Goal: Transaction & Acquisition: Download file/media

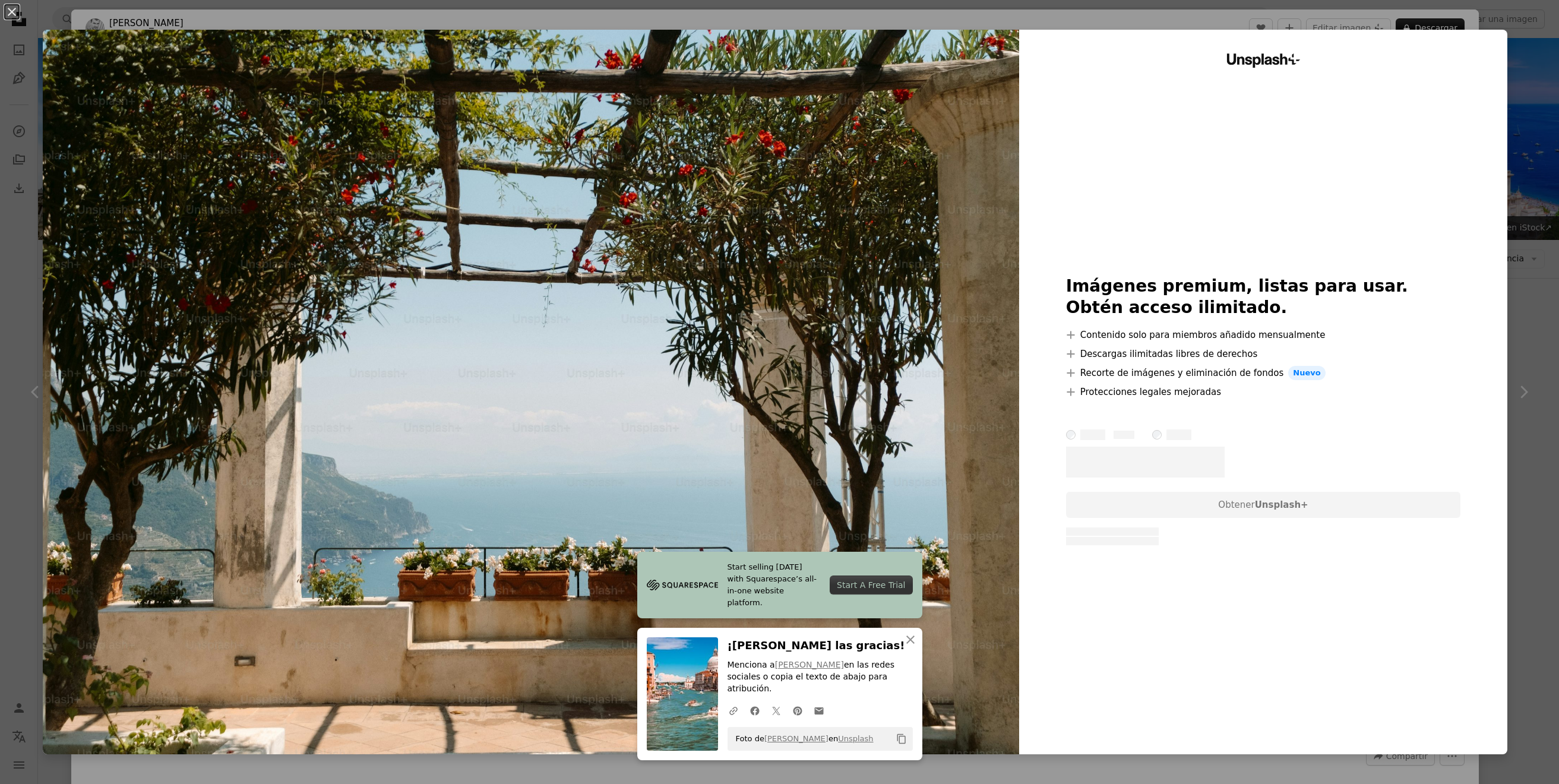
scroll to position [164, 0]
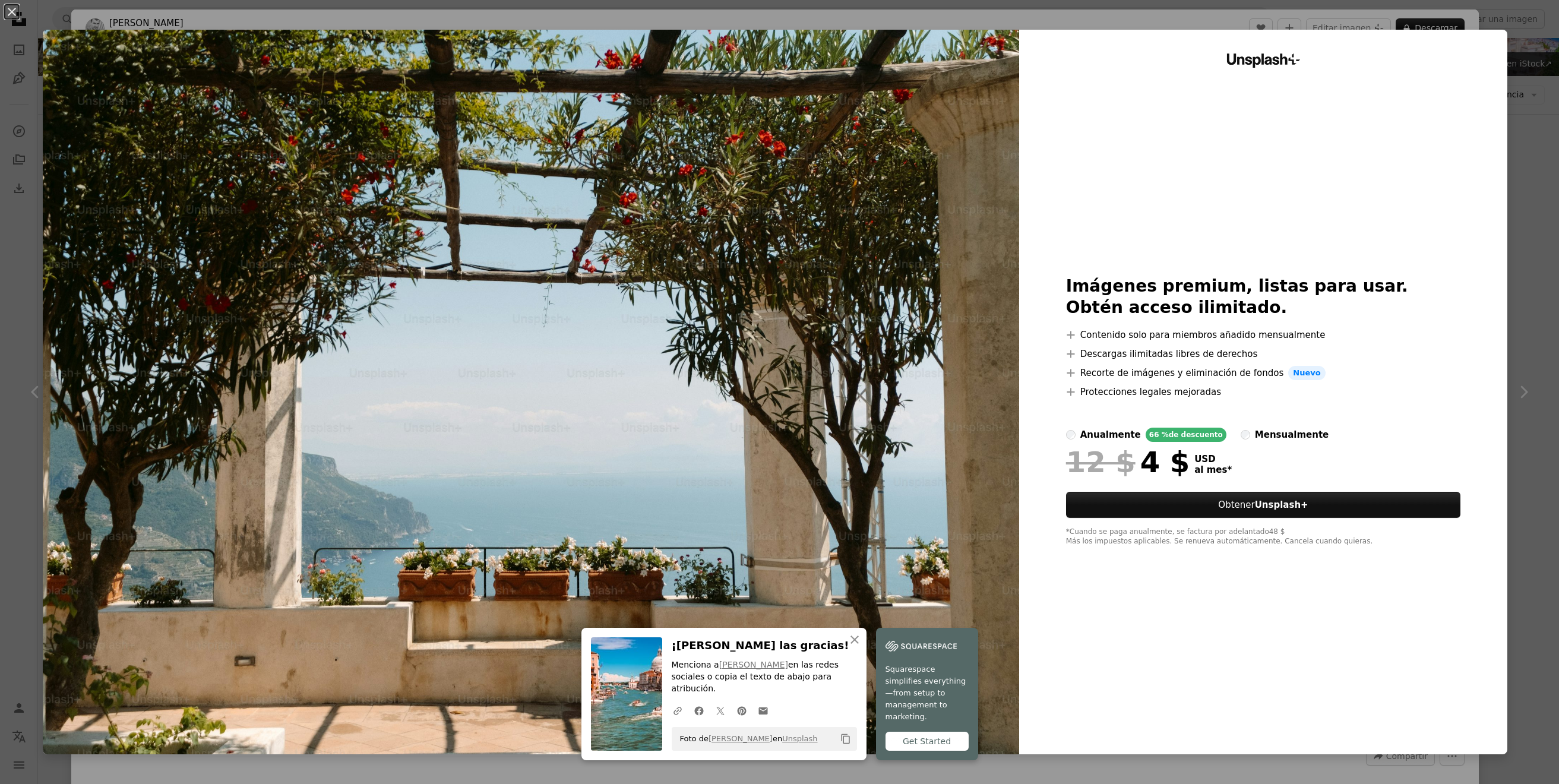
click at [1451, 142] on div "Unsplash+ Imágenes premium, listas para usar. Obtén acceso ilimitado. A plus si…" at bounding box center [1263, 392] width 488 height 725
click at [1149, 13] on div "An X shape An X shape Cerrar ¡Dale las gracias! Menciona a [PERSON_NAME] en las…" at bounding box center [779, 392] width 1559 height 784
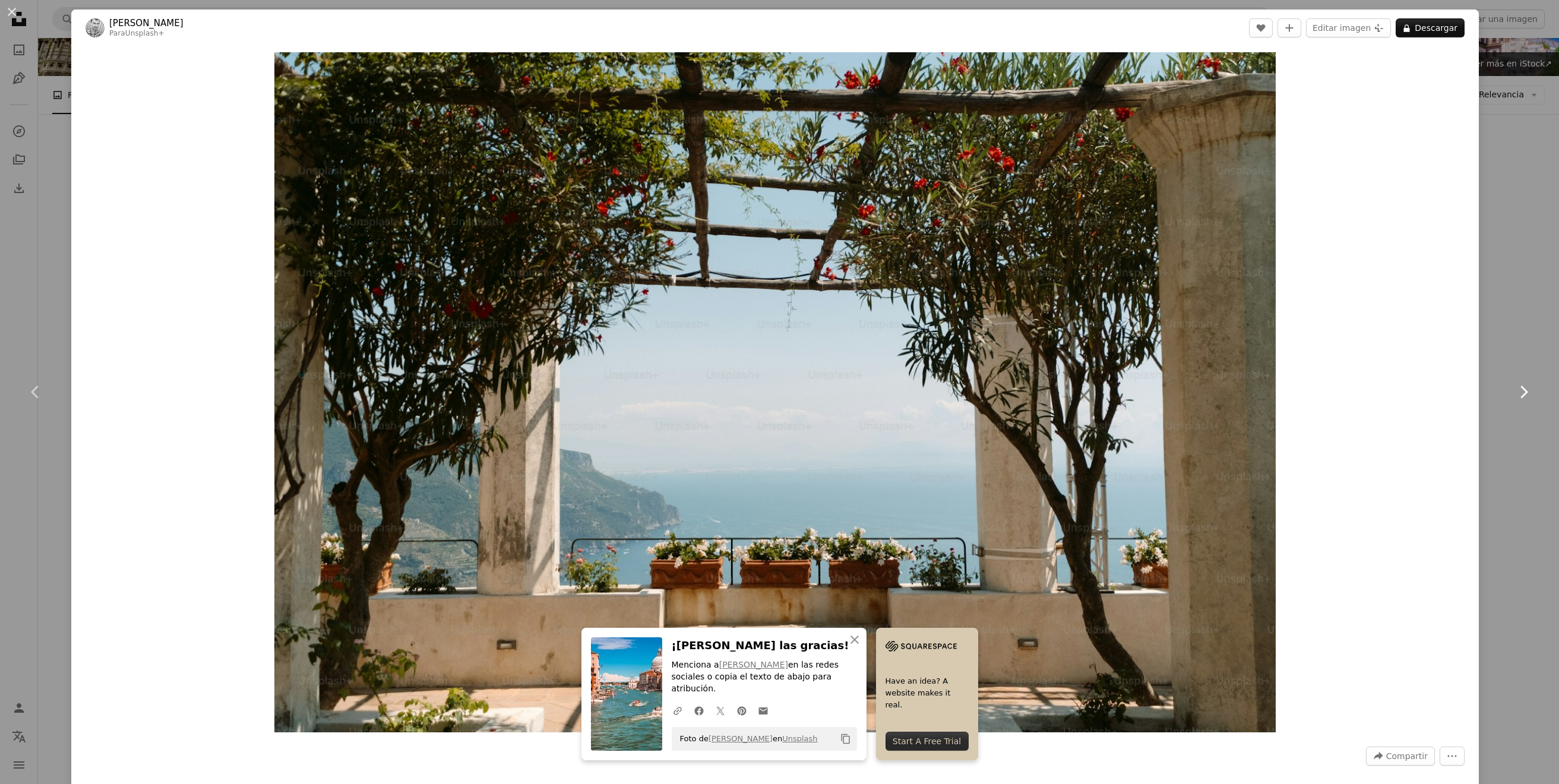
click at [1525, 383] on icon "Chevron right" at bounding box center [1523, 392] width 19 height 19
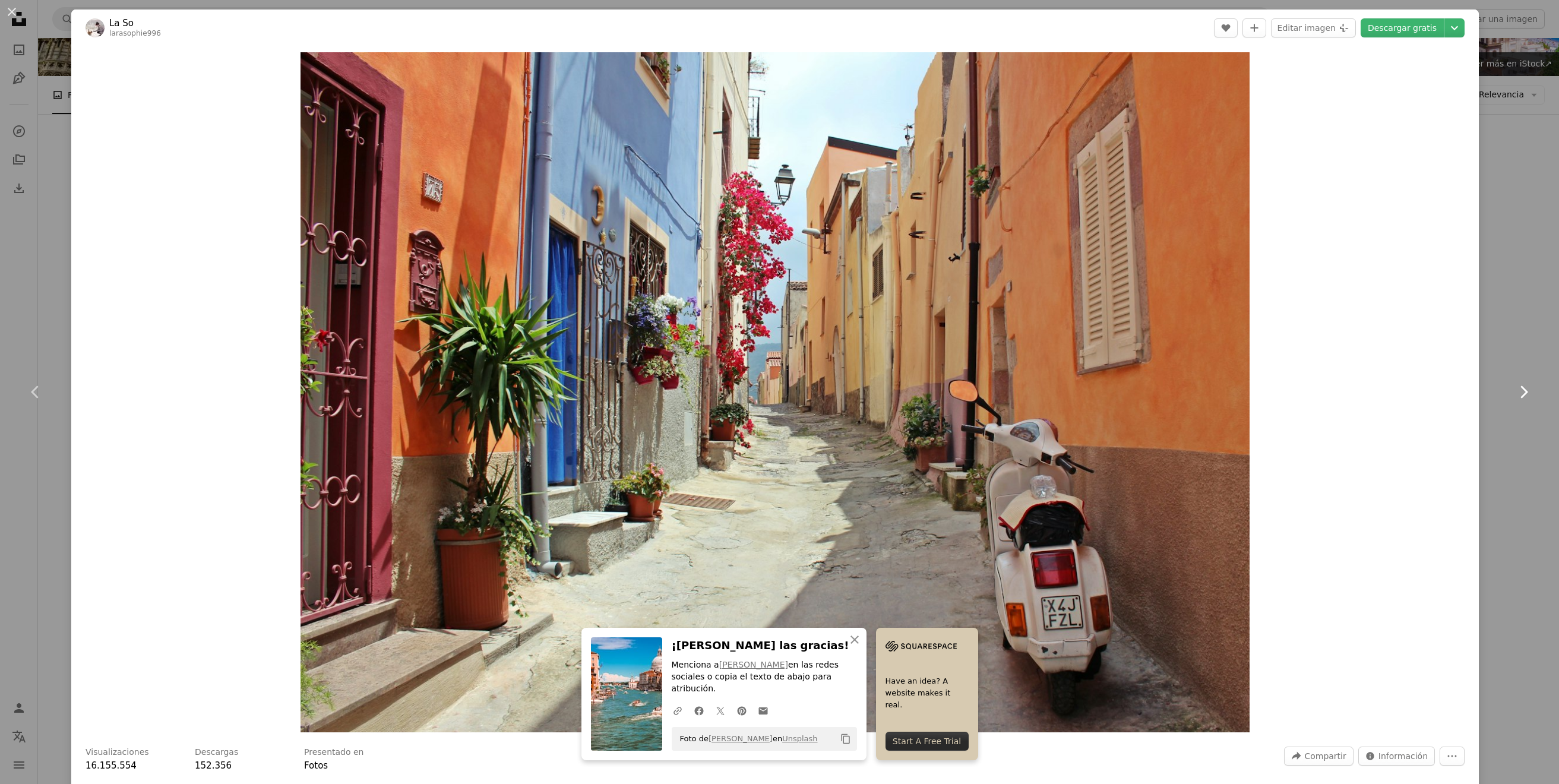
click at [1521, 384] on icon "Chevron right" at bounding box center [1523, 392] width 19 height 19
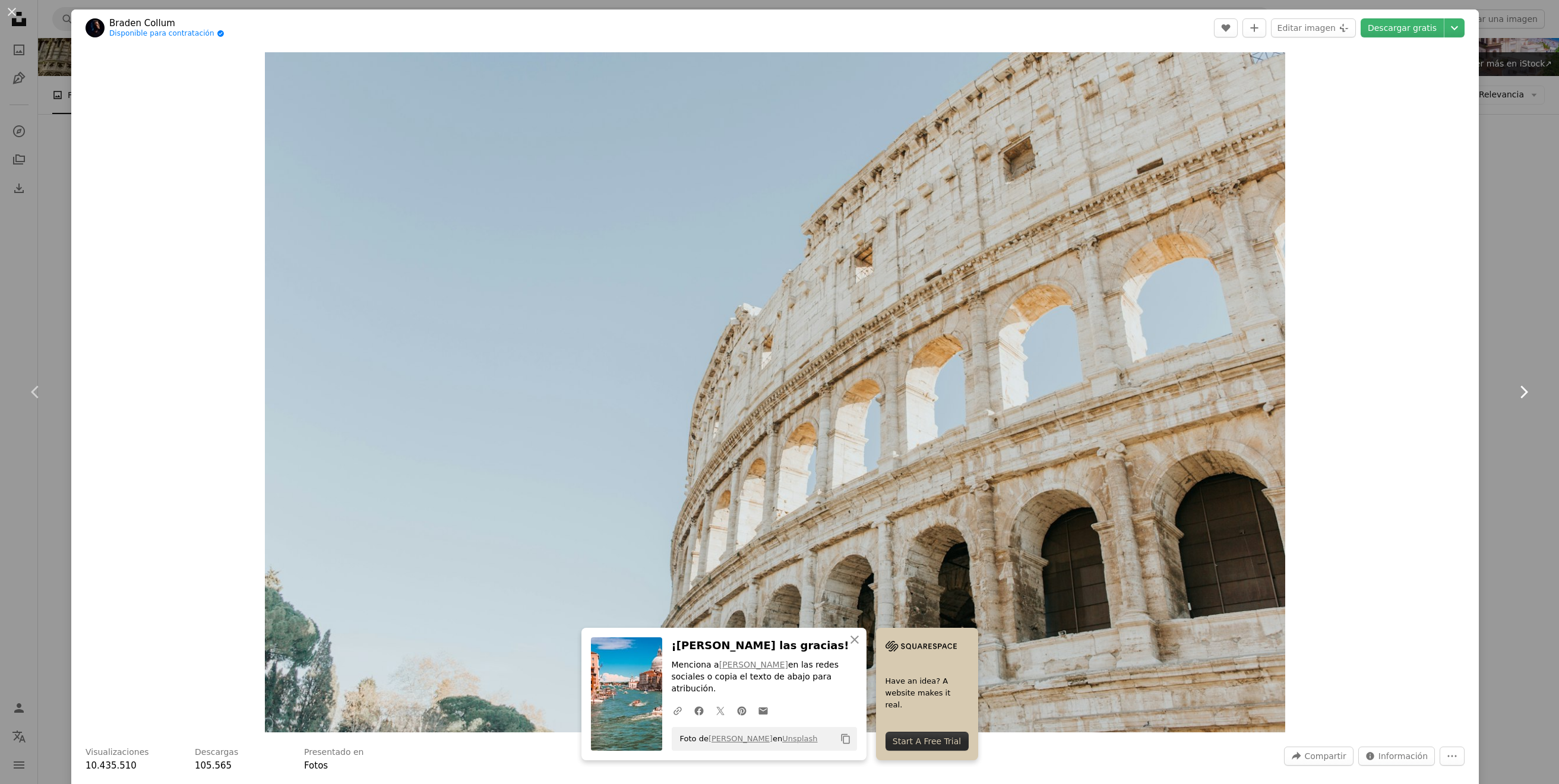
click at [1520, 384] on icon "Chevron right" at bounding box center [1523, 392] width 19 height 19
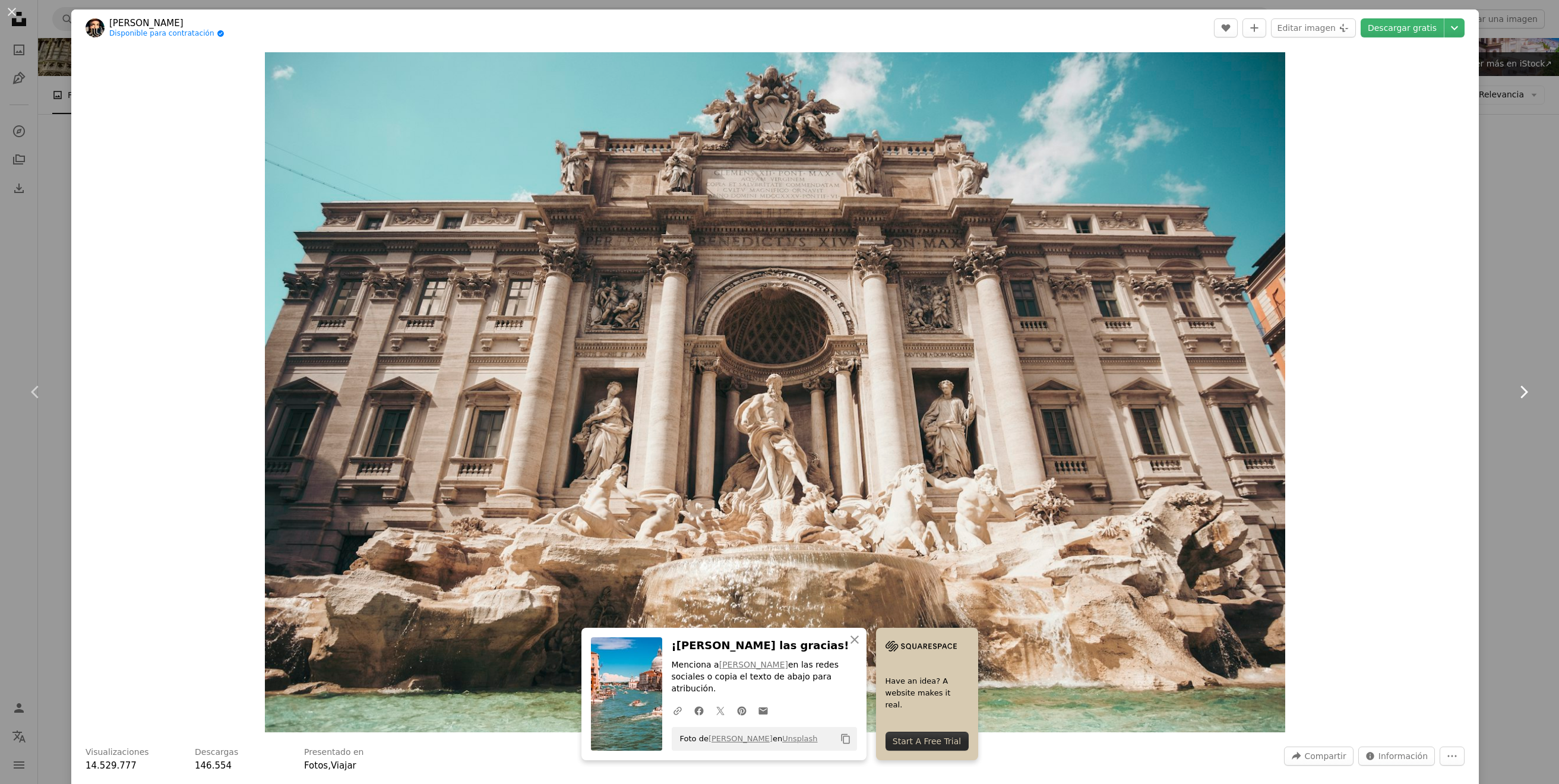
click at [1519, 384] on icon "Chevron right" at bounding box center [1523, 392] width 19 height 19
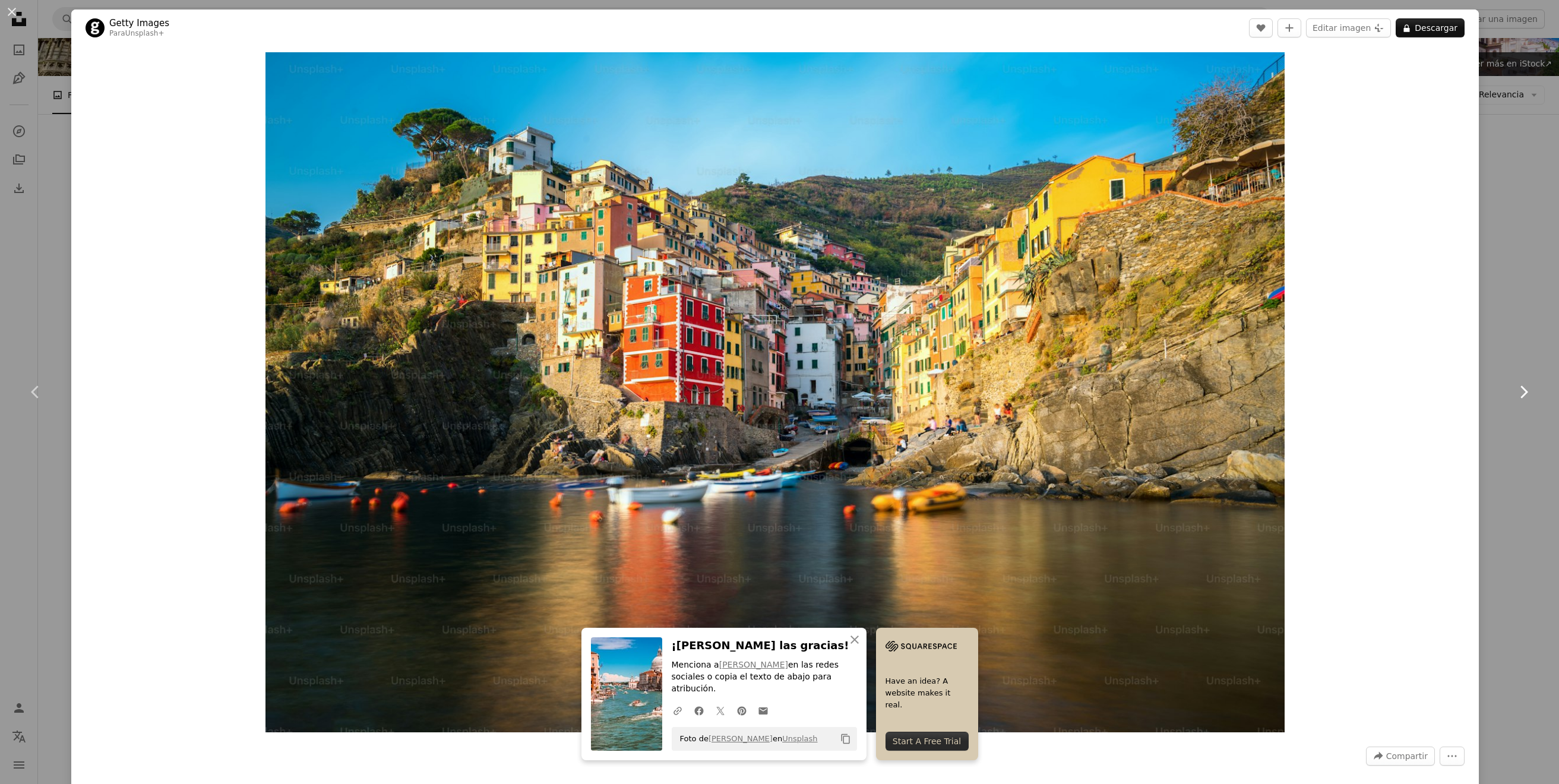
click at [1519, 384] on icon "Chevron right" at bounding box center [1523, 392] width 19 height 19
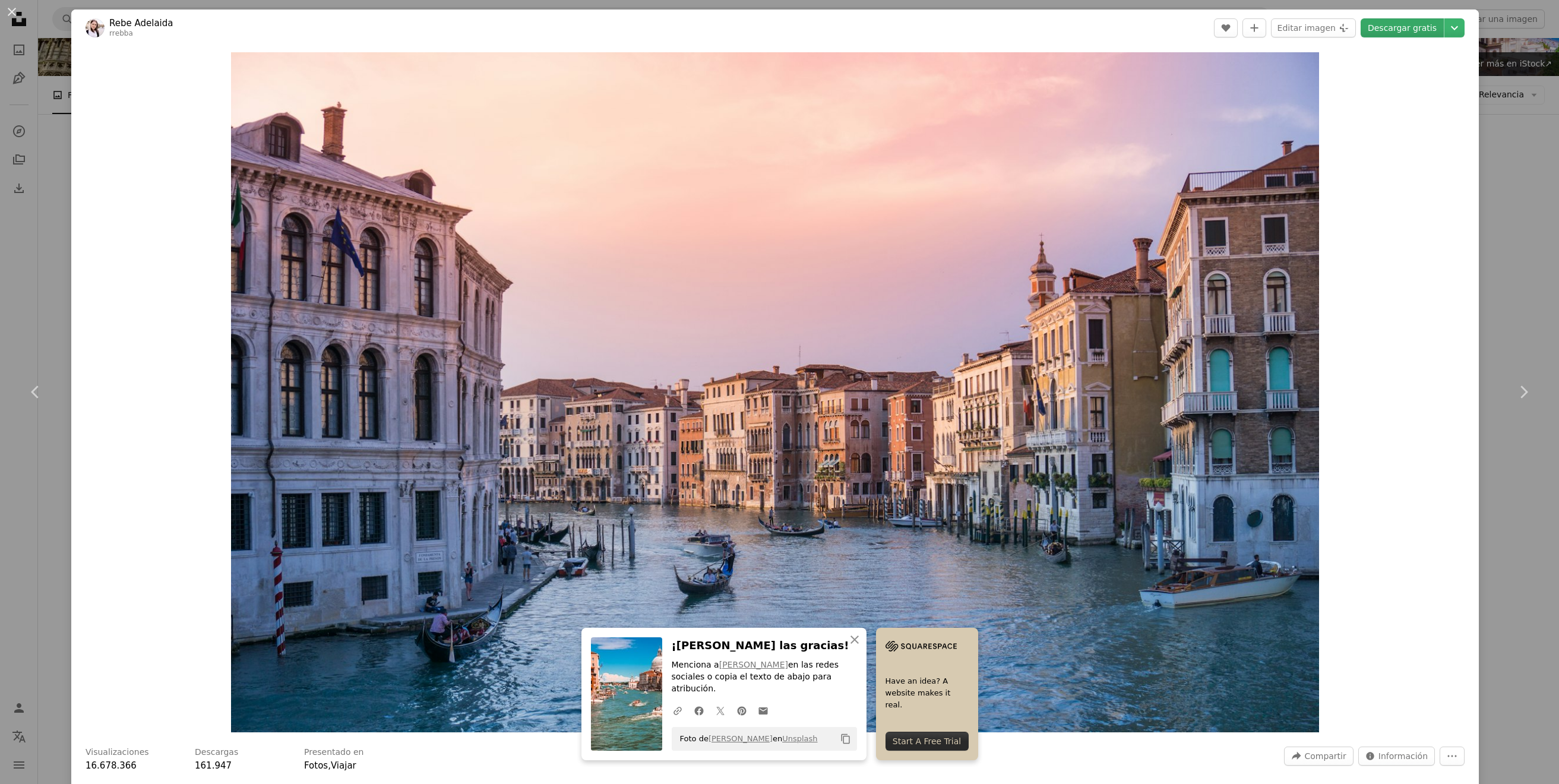
click at [1432, 28] on link "Descargar gratis" at bounding box center [1402, 28] width 83 height 19
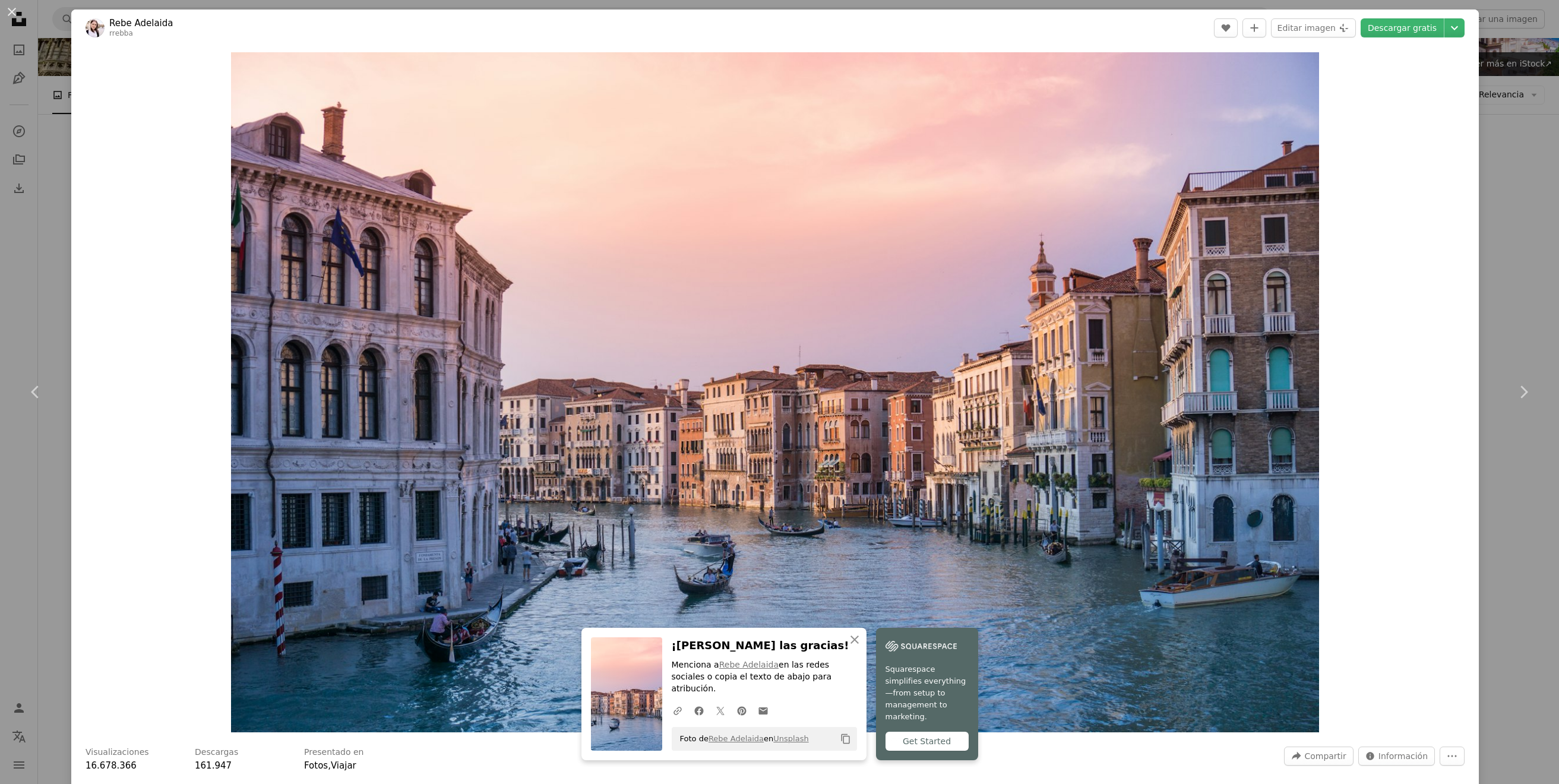
click at [53, 158] on div "An X shape Chevron left Chevron right An X shape Cerrar ¡Dale las gracias! Menc…" at bounding box center [779, 392] width 1559 height 784
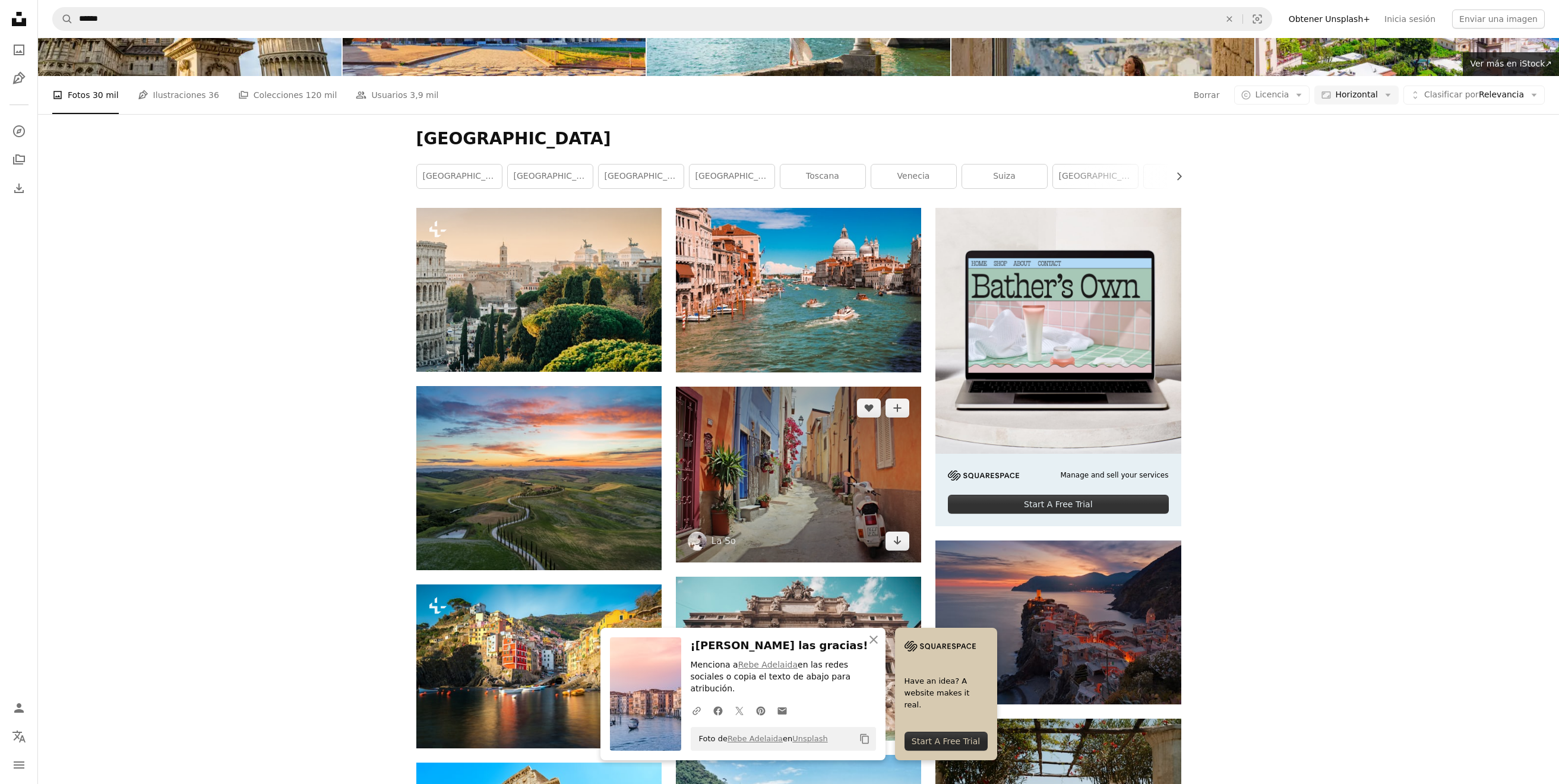
click at [778, 387] on img at bounding box center [798, 475] width 245 height 176
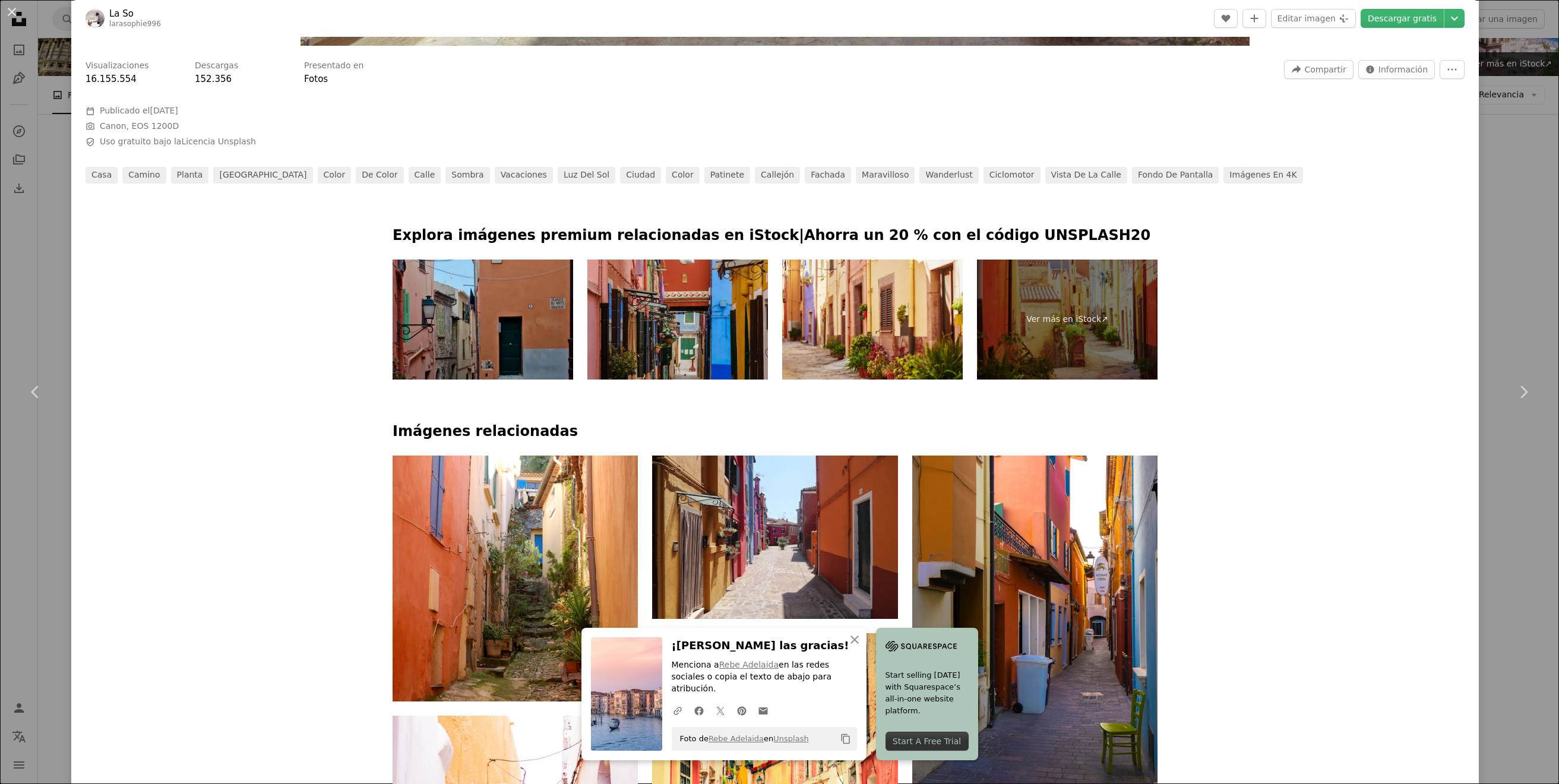
scroll to position [687, 0]
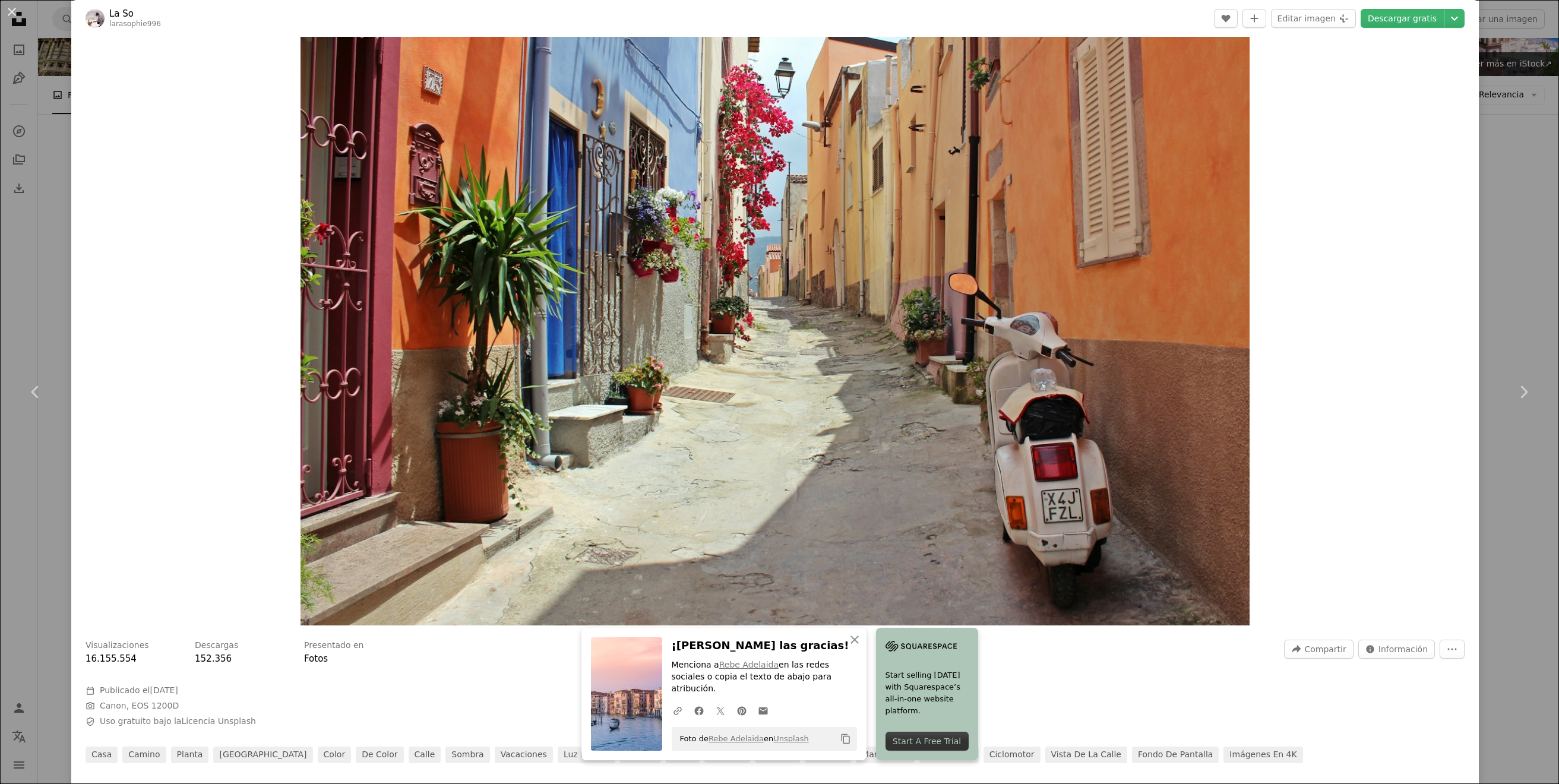
scroll to position [101, 0]
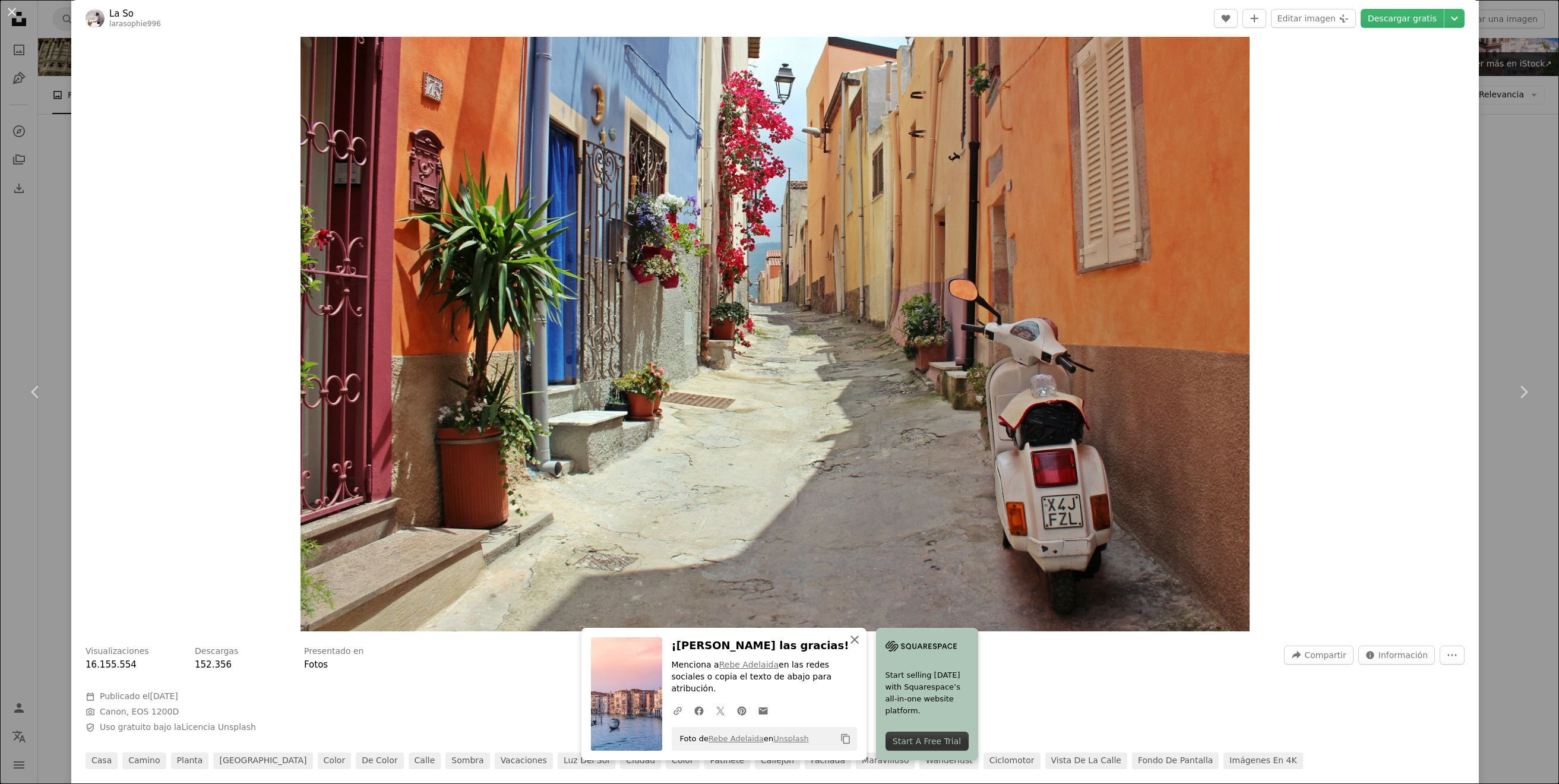
click at [862, 646] on icon "An X shape" at bounding box center [854, 639] width 14 height 14
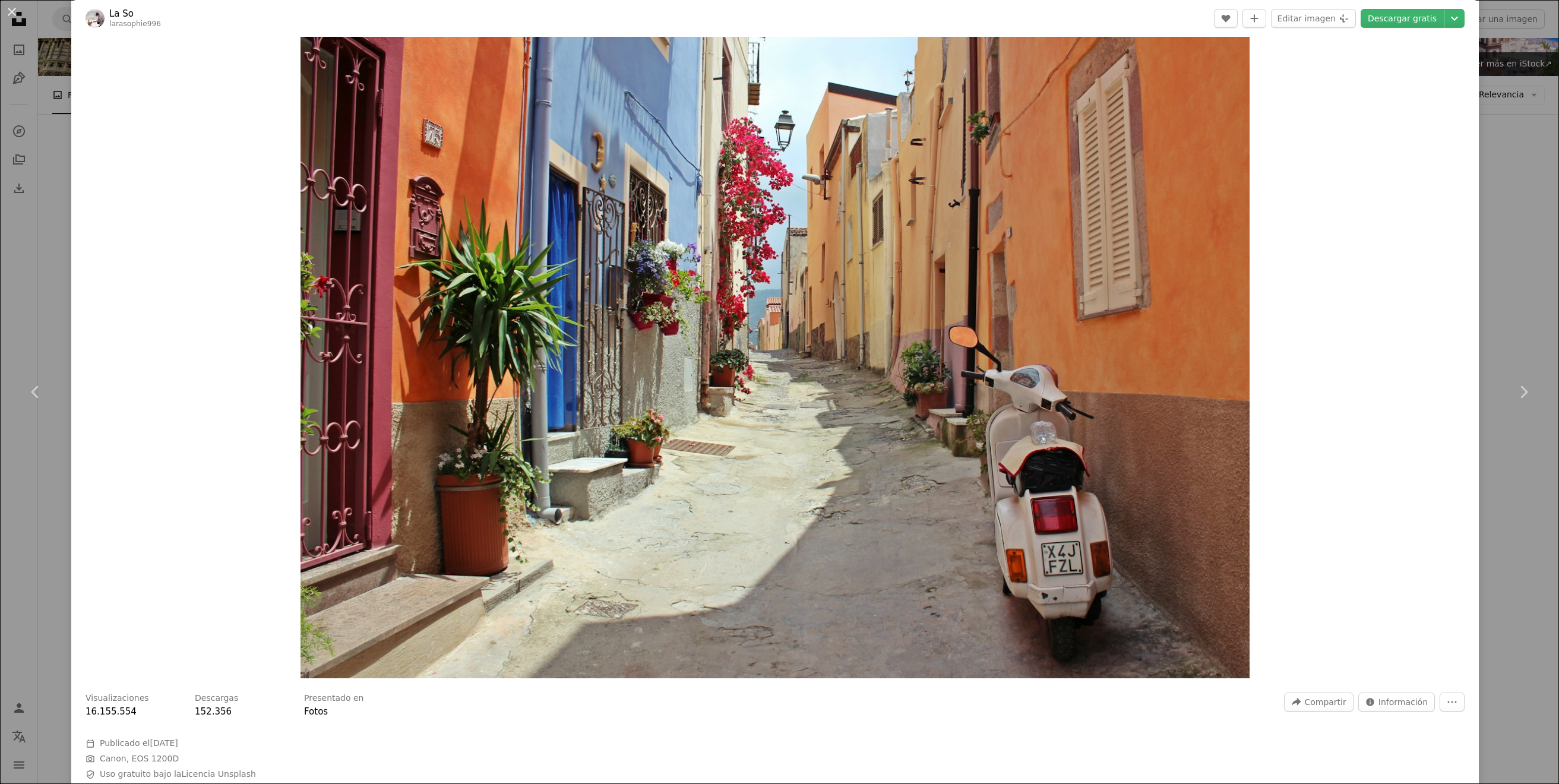
scroll to position [0, 0]
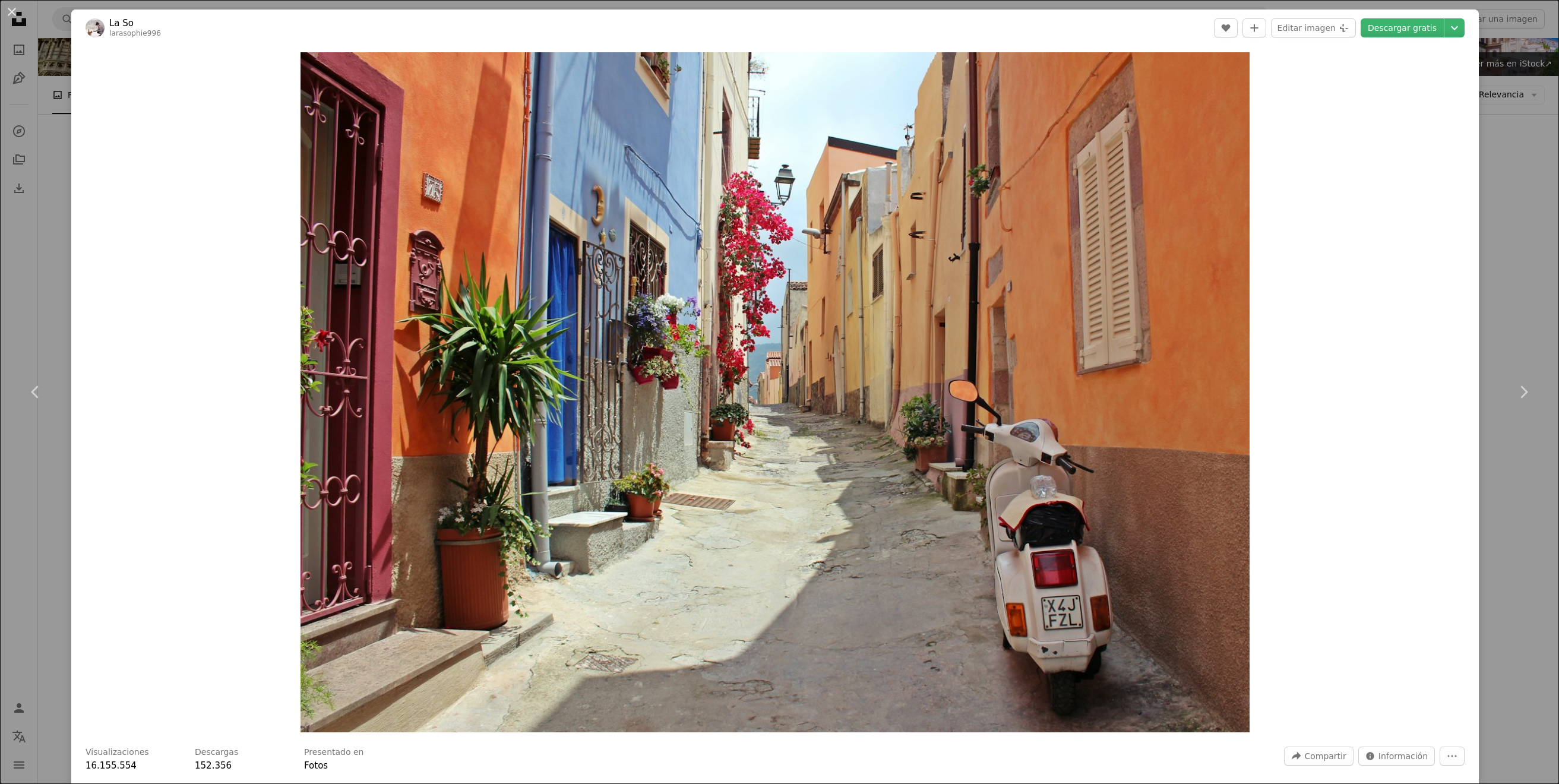
click at [53, 205] on div "An X shape Chevron left Chevron right La So larasophie996 A heart A plus sign E…" at bounding box center [779, 392] width 1559 height 784
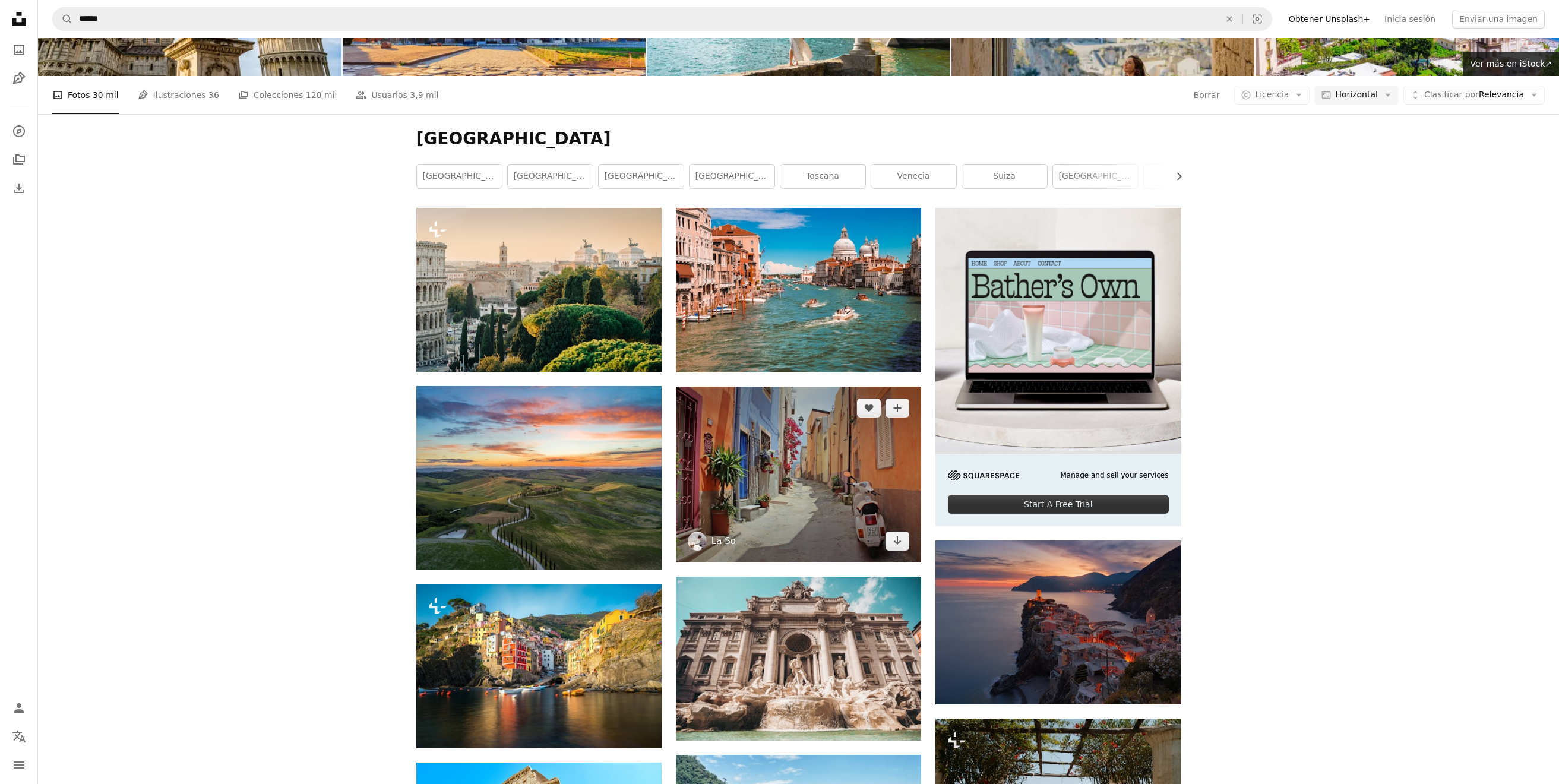
click at [722, 535] on link "La So" at bounding box center [723, 541] width 24 height 12
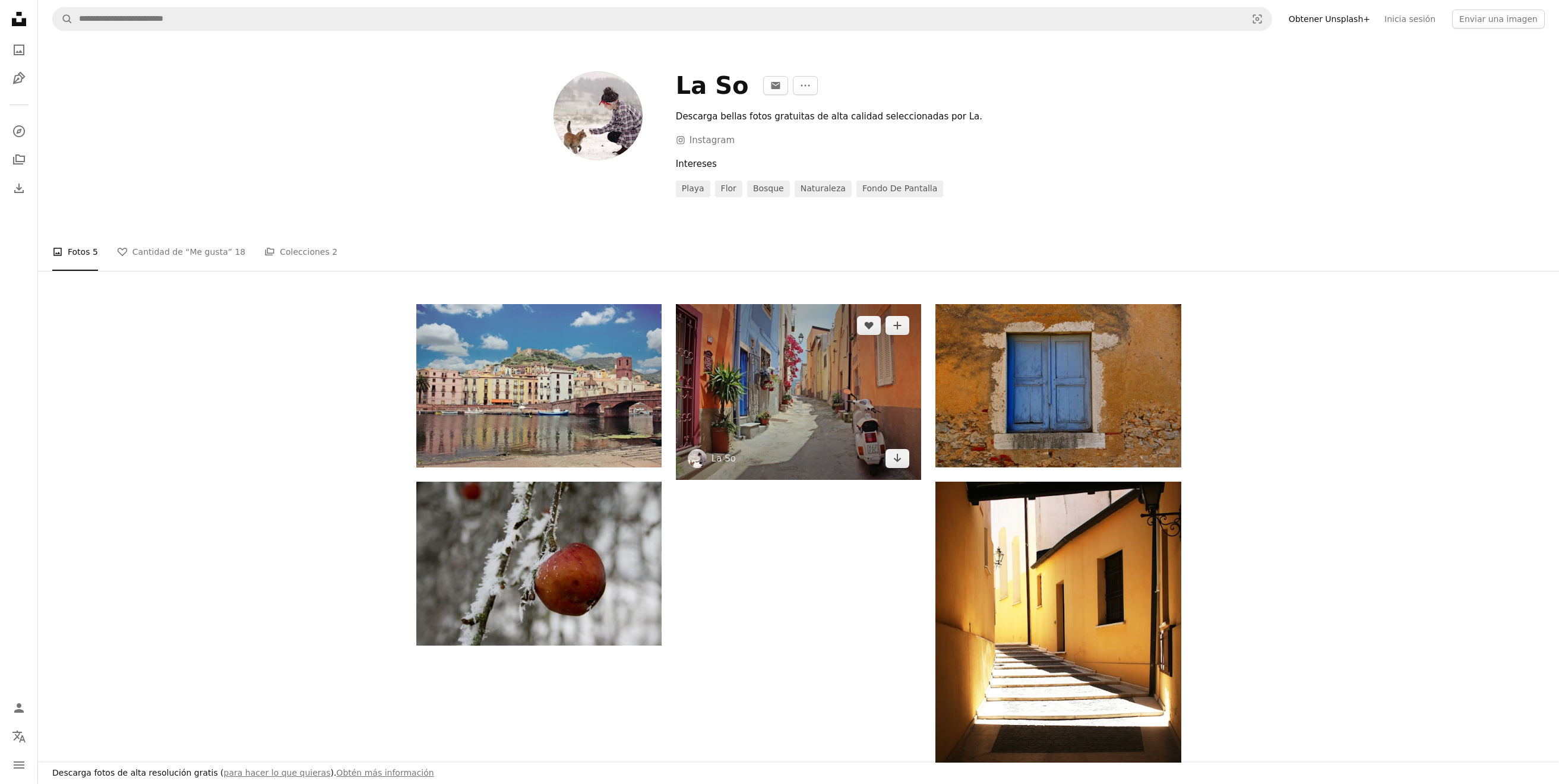
click at [730, 387] on img at bounding box center [798, 392] width 245 height 176
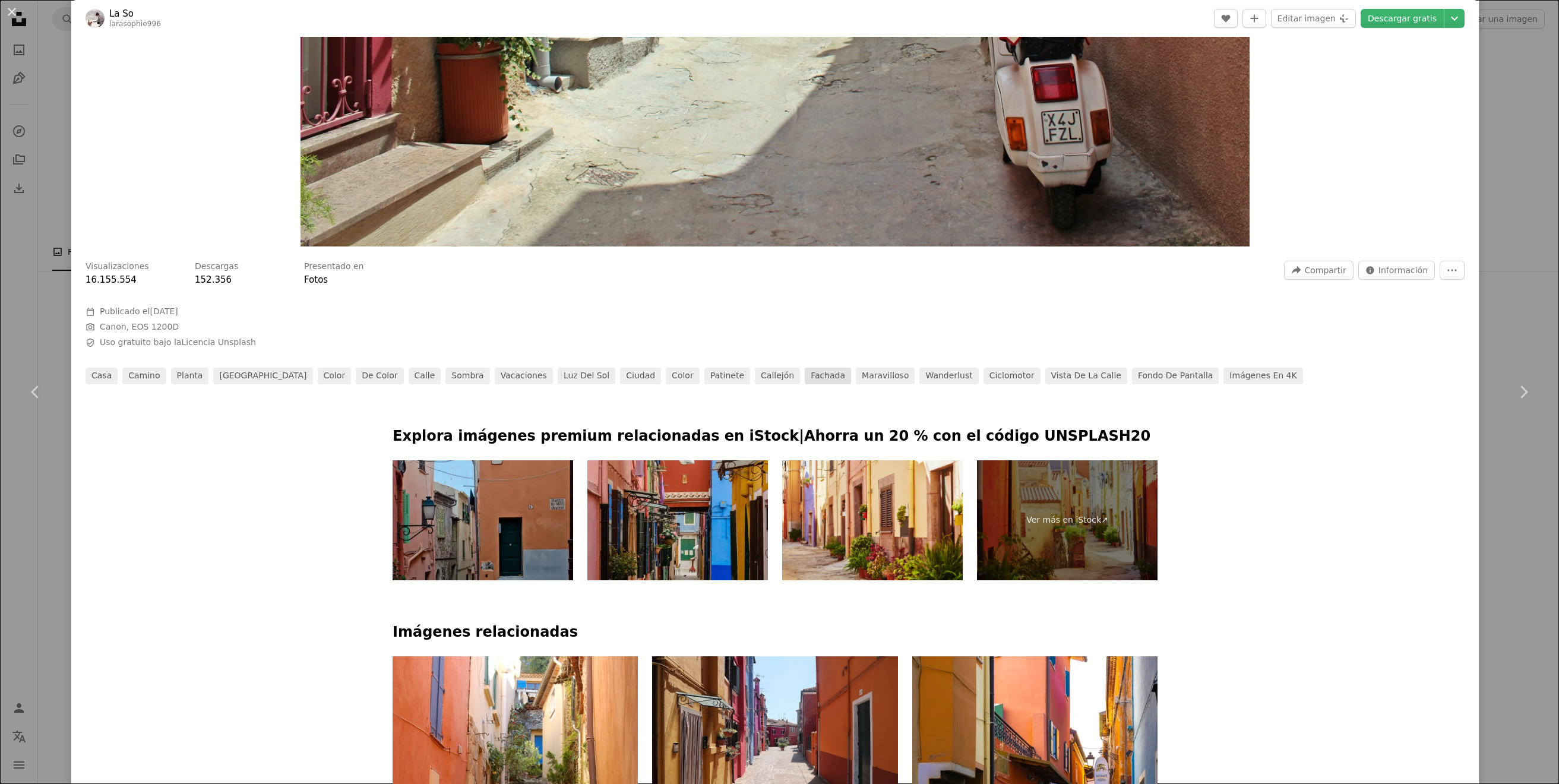
scroll to position [487, 0]
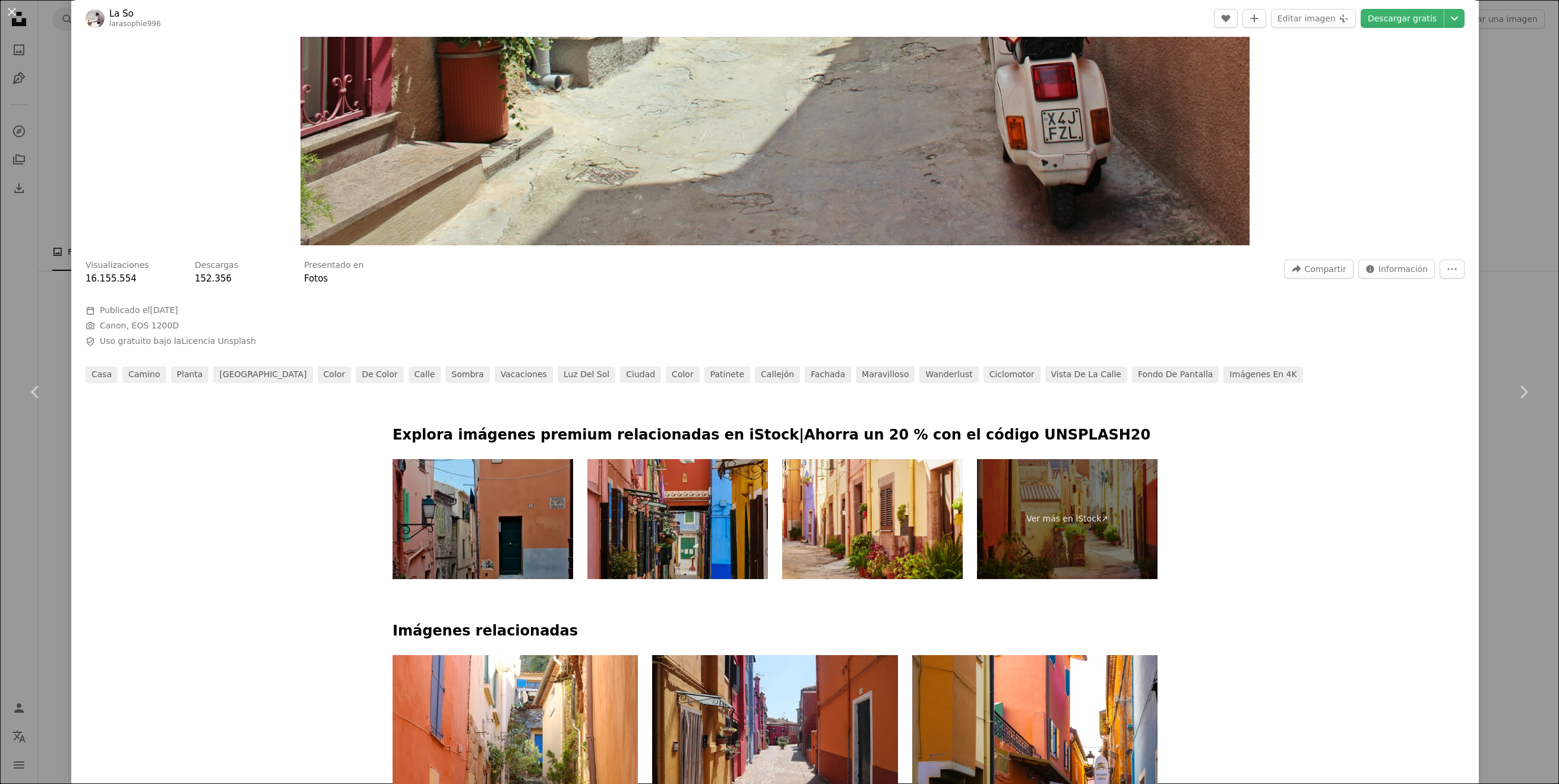
click at [38, 333] on div "An X shape Chevron left Chevron right La So larasophie996 A heart A plus sign E…" at bounding box center [779, 392] width 1559 height 784
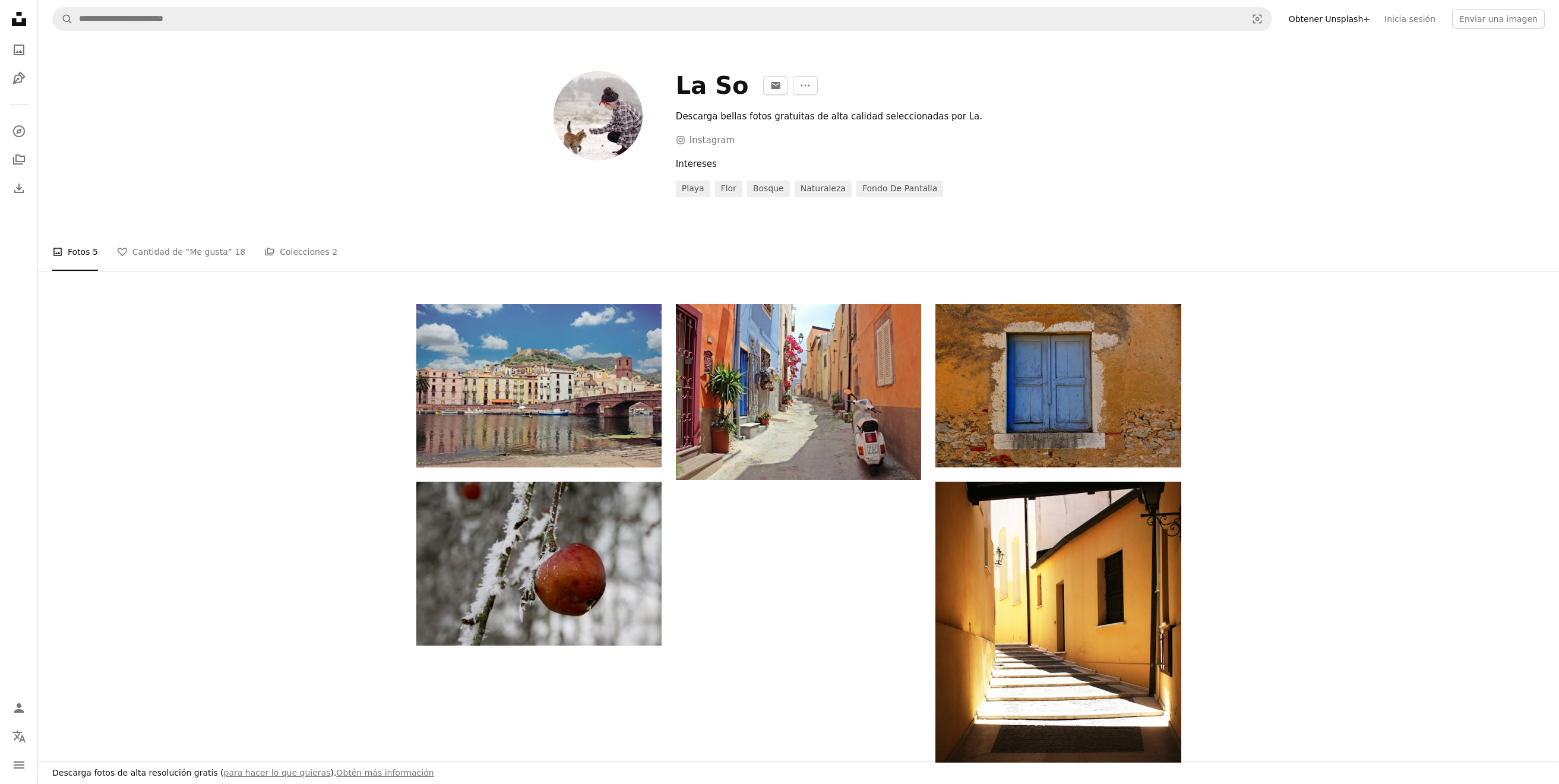
click at [18, 18] on icon "Unsplash logo Página de inicio de Unsplash" at bounding box center [19, 19] width 23 height 23
